Goal: Find specific page/section: Find specific page/section

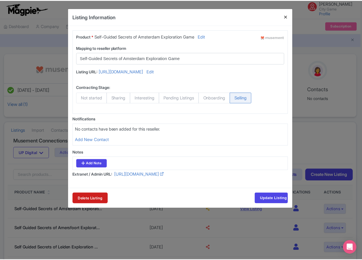
scroll to position [85, 0]
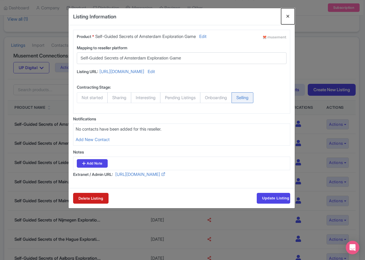
click at [288, 17] on button "Close" at bounding box center [288, 16] width 14 height 16
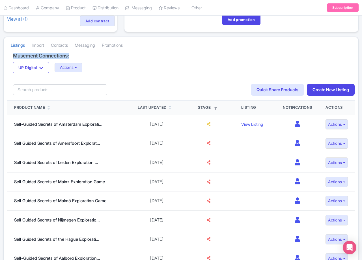
drag, startPoint x: 79, startPoint y: 57, endPoint x: 15, endPoint y: 53, distance: 64.1
click at [15, 53] on h4 "Musement Connections:" at bounding box center [181, 56] width 336 height 6
drag, startPoint x: 15, startPoint y: 53, endPoint x: 74, endPoint y: 54, distance: 58.9
click at [74, 54] on h4 "Musement Connections:" at bounding box center [181, 56] width 336 height 6
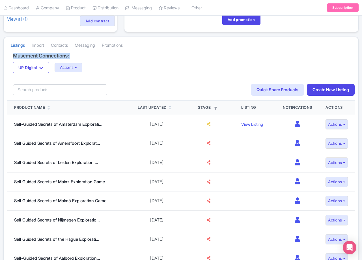
click at [75, 55] on h4 "Musement Connections:" at bounding box center [181, 56] width 336 height 6
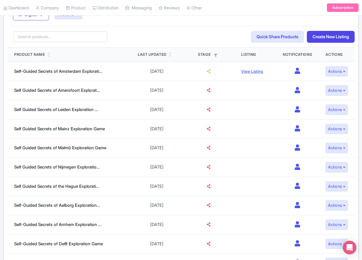
scroll to position [14, 0]
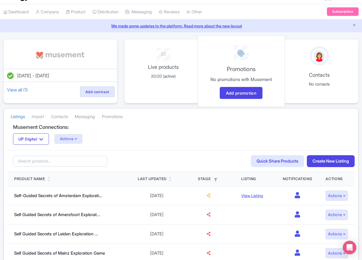
drag, startPoint x: 235, startPoint y: 136, endPoint x: 235, endPoint y: 91, distance: 45.0
